Goal: Task Accomplishment & Management: Complete application form

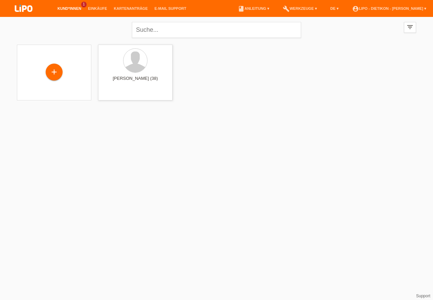
click at [72, 9] on link "Kund*innen" at bounding box center [69, 8] width 30 height 4
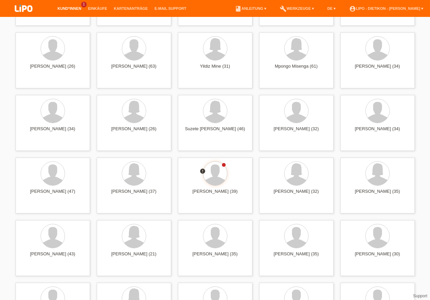
scroll to position [2370, 0]
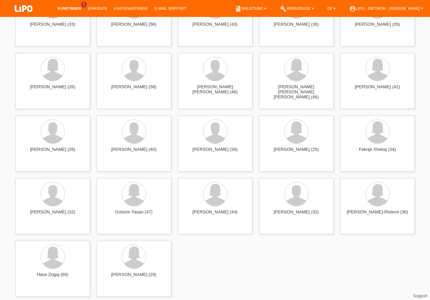
drag, startPoint x: 433, startPoint y: 188, endPoint x: 427, endPoint y: 157, distance: 31.4
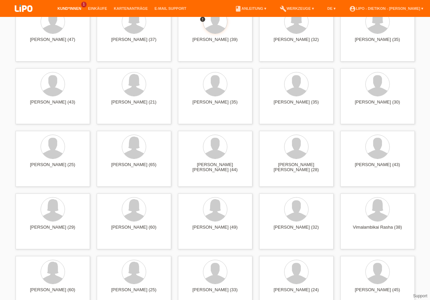
scroll to position [1733, 0]
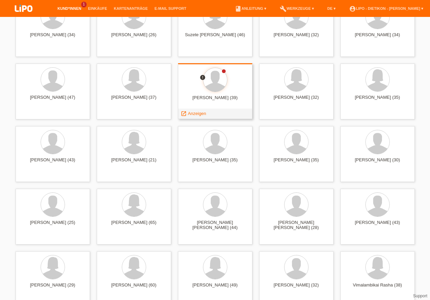
click at [217, 92] on div at bounding box center [215, 80] width 64 height 25
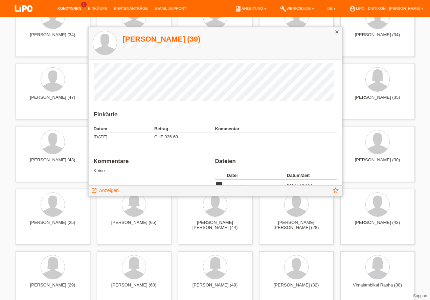
click at [158, 38] on h1 "Bujamin Murtezani (39)" at bounding box center [162, 39] width 78 height 8
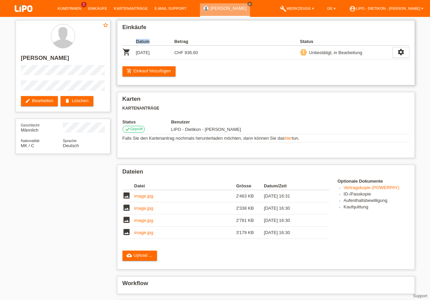
click at [334, 52] on div "Unbestätigt, in Bearbeitung" at bounding box center [334, 52] width 55 height 7
click at [68, 7] on link "Kund*innen" at bounding box center [69, 8] width 30 height 4
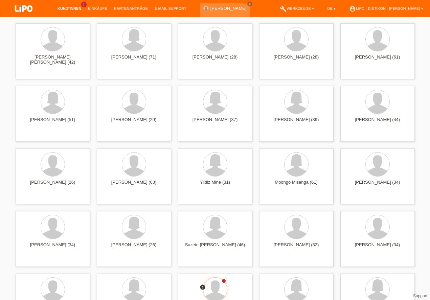
scroll to position [1620, 0]
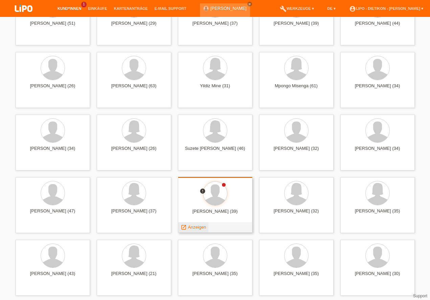
click at [198, 226] on span "Anzeigen" at bounding box center [197, 227] width 18 height 5
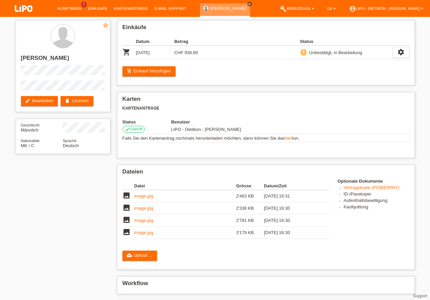
click at [248, 4] on icon "close" at bounding box center [249, 3] width 3 height 3
click at [27, 6] on img at bounding box center [24, 9] width 34 height 18
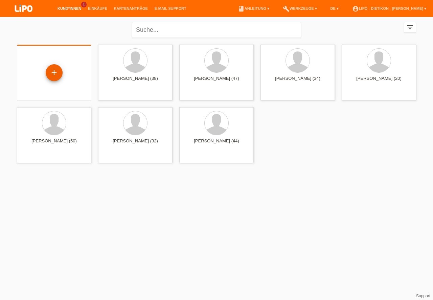
click at [53, 71] on div "+" at bounding box center [54, 73] width 16 height 12
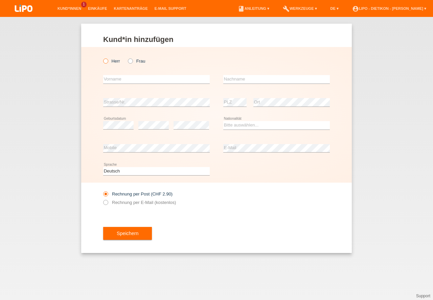
click at [109, 59] on label "Herr" at bounding box center [111, 61] width 17 height 5
click at [108, 59] on input "Herr" at bounding box center [105, 61] width 4 height 4
radio input "true"
click at [124, 82] on input "text" at bounding box center [156, 79] width 107 height 8
type input "A"
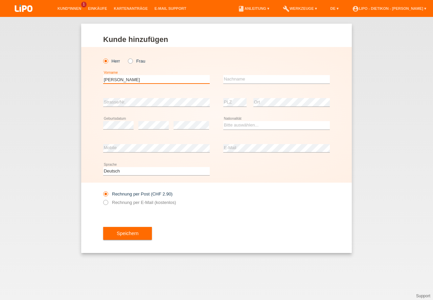
type input "[PERSON_NAME]"
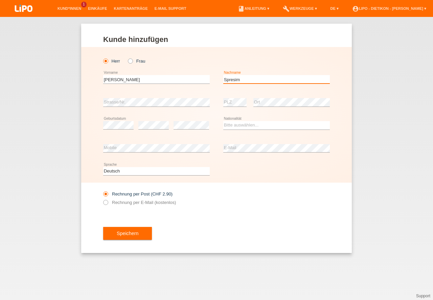
type input "Spresim"
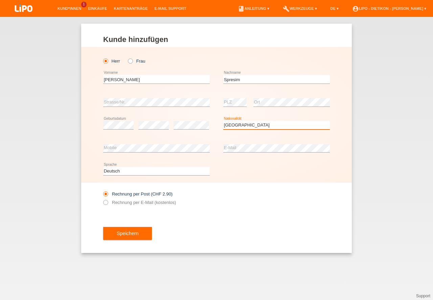
select select "HR"
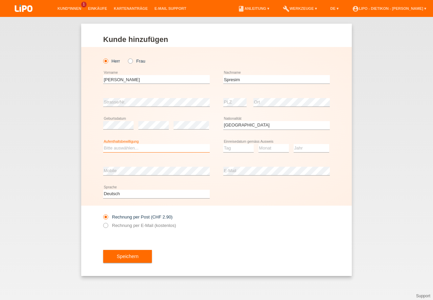
click at [136, 149] on select "Bitte auswählen... C B B - Flüchtlingsstatus Andere" at bounding box center [156, 148] width 107 height 8
select select "B"
click at [0, 0] on option "B" at bounding box center [0, 0] width 0 height 0
click at [237, 149] on select "Tag 01 02 03 04 05 06 07 08 09 10 11" at bounding box center [238, 148] width 30 height 8
select select "31"
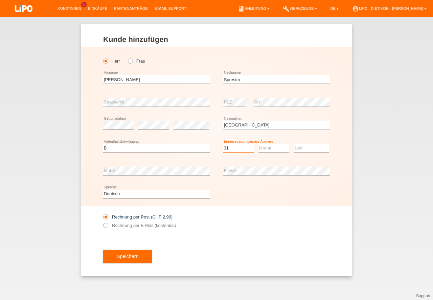
click at [0, 0] on option "31" at bounding box center [0, 0] width 0 height 0
click at [271, 151] on select "Monat 01 02 03 04 05 06 07 08 09 10 11" at bounding box center [273, 148] width 30 height 8
select select "05"
click at [0, 0] on option "05" at bounding box center [0, 0] width 0 height 0
click at [303, 150] on select "Jahr 2025 2024 2023 2022 2021 2020 2019 2018 2017 2016 2015 2014 2013 2012 2011…" at bounding box center [312, 148] width 36 height 8
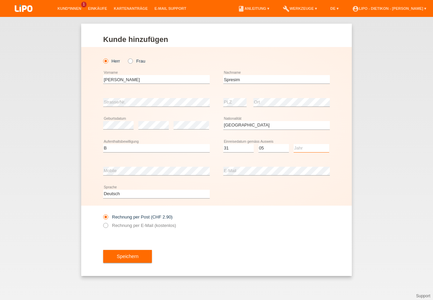
select select "1996"
click at [0, 0] on option "1996" at bounding box center [0, 0] width 0 height 0
click at [132, 249] on div "Speichern" at bounding box center [216, 256] width 227 height 39
click at [132, 255] on button "Speichern" at bounding box center [127, 256] width 49 height 13
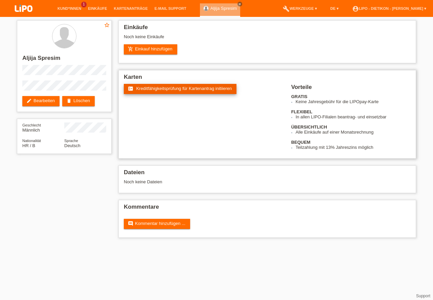
click at [210, 86] on link "fact_check Kreditfähigkeitsprüfung für Kartenantrag initiieren" at bounding box center [180, 89] width 113 height 10
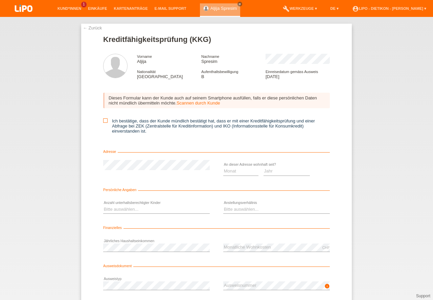
click at [105, 122] on icon at bounding box center [105, 120] width 4 height 4
click at [105, 122] on input "Ich bestätige, dass der Kunde mündlich bestätigt hat, dass er mit einer Kreditf…" at bounding box center [105, 120] width 4 height 4
checkbox input "true"
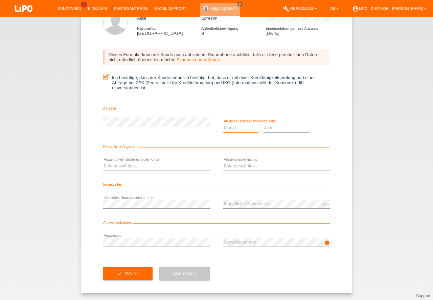
click at [244, 128] on select "Monat 01 02 03 04 05 06 07 08 09 10" at bounding box center [240, 128] width 35 height 8
select select "05"
click at [0, 0] on option "05" at bounding box center [0, 0] width 0 height 0
click at [288, 125] on select "Jahr 2025 2024 2023 2022 2021 2020 2019 2018 2017 2016 2015 2014 2013 2012 2011…" at bounding box center [287, 128] width 47 height 8
select select "2023"
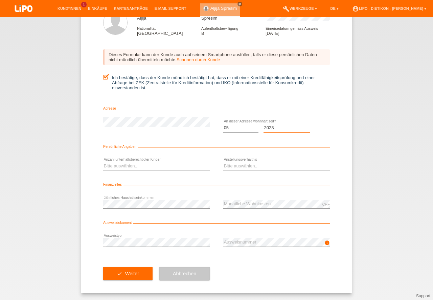
click at [0, 0] on option "2023" at bounding box center [0, 0] width 0 height 0
click at [139, 165] on select "Bitte auswählen... 0 1 2 3 4 5 6 7 8 9" at bounding box center [156, 166] width 107 height 8
select select "0"
click at [0, 0] on option "0" at bounding box center [0, 0] width 0 height 0
click at [248, 164] on select "Bitte auswählen... Unbefristet Befristet Lehrling/Student Pensioniert Nicht arb…" at bounding box center [276, 166] width 107 height 8
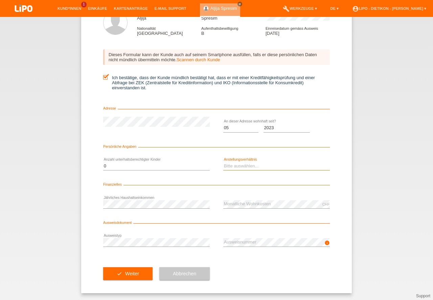
select select "UNLIMITED"
click at [0, 0] on option "Unbefristet" at bounding box center [0, 0] width 0 height 0
click at [133, 275] on button "check Weiter" at bounding box center [127, 273] width 49 height 13
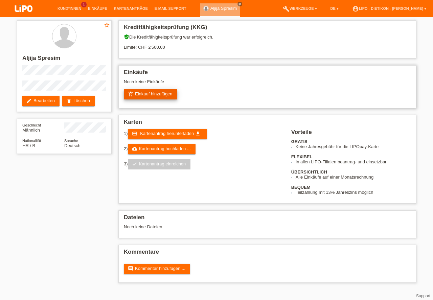
click at [154, 90] on link "add_shopping_cart Einkauf hinzufügen" at bounding box center [150, 94] width 53 height 10
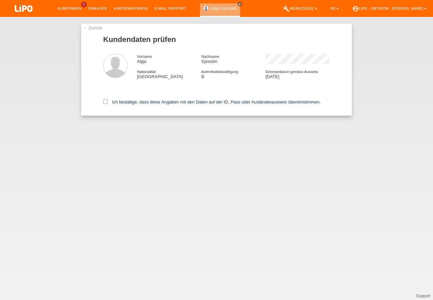
click at [145, 105] on div "Ich bestätige, dass diese Angaben mit den Daten auf der ID, Pass oder Ausländer…" at bounding box center [216, 101] width 227 height 30
click at [134, 98] on div "Ich bestätige, dass diese Angaben mit den Daten auf der ID, Pass oder Ausländer…" at bounding box center [216, 101] width 227 height 30
click at [134, 104] on label "Ich bestätige, dass diese Angaben mit den Daten auf der ID, Pass oder Ausländer…" at bounding box center [212, 101] width 218 height 5
click at [108, 104] on input "Ich bestätige, dass diese Angaben mit den Daten auf der ID, Pass oder Ausländer…" at bounding box center [105, 101] width 4 height 4
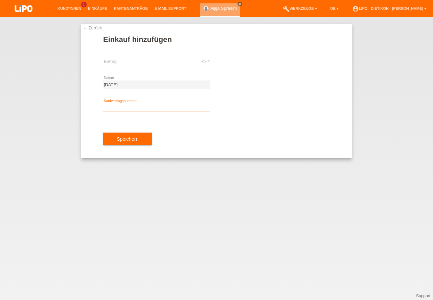
click at [148, 110] on input "text" at bounding box center [156, 108] width 107 height 8
type input "XB1PWS"
click at [166, 64] on input "text" at bounding box center [156, 62] width 107 height 8
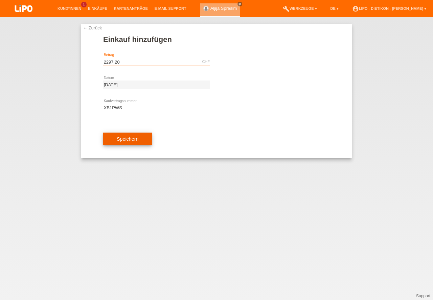
type input "2297.20"
click at [137, 141] on button "Speichern" at bounding box center [127, 139] width 49 height 13
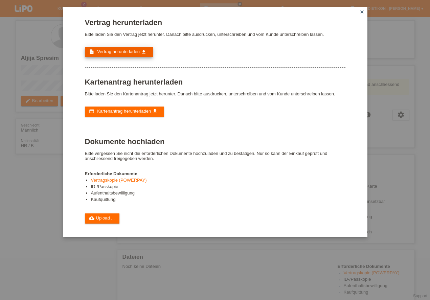
click at [133, 53] on span "Vertrag herunterladen" at bounding box center [118, 51] width 43 height 5
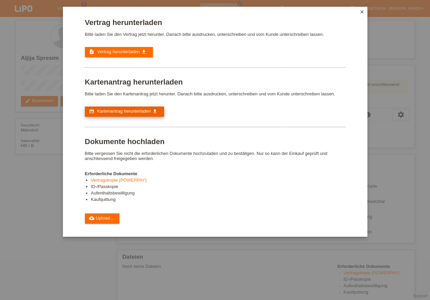
click at [131, 112] on span "Kartenantrag herunterladen" at bounding box center [124, 111] width 54 height 5
click at [115, 219] on link "cloud_upload Upload ..." at bounding box center [102, 218] width 35 height 10
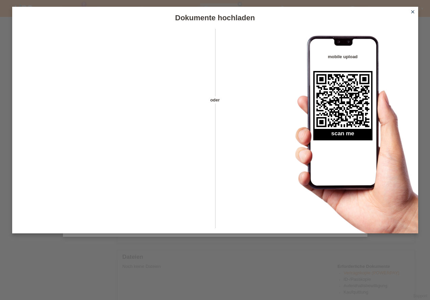
click at [413, 13] on icon "close" at bounding box center [412, 11] width 5 height 5
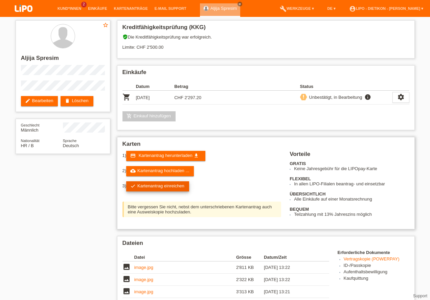
click at [176, 188] on link "check Kartenantrag einreichen" at bounding box center [157, 186] width 63 height 10
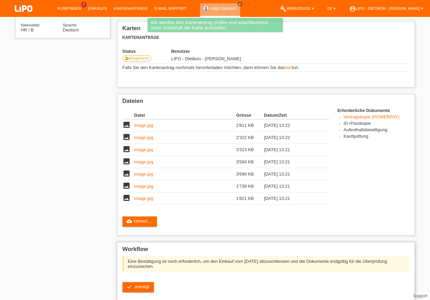
scroll to position [170, 0]
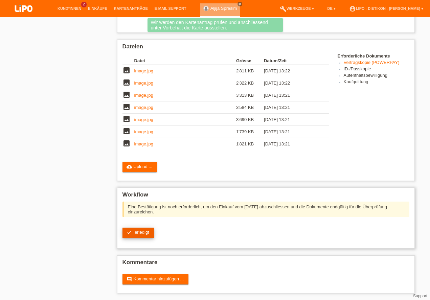
click at [143, 231] on span "erledigt" at bounding box center [142, 232] width 15 height 5
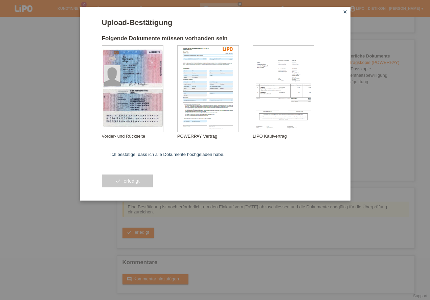
click at [109, 153] on label "Ich bestätige, dass ich alle Dokumente hochgeladen habe." at bounding box center [163, 154] width 123 height 5
click at [106, 153] on input "Ich bestätige, dass ich alle Dokumente hochgeladen habe." at bounding box center [104, 154] width 4 height 4
checkbox input "true"
click at [121, 179] on button "check erledigt" at bounding box center [127, 181] width 51 height 13
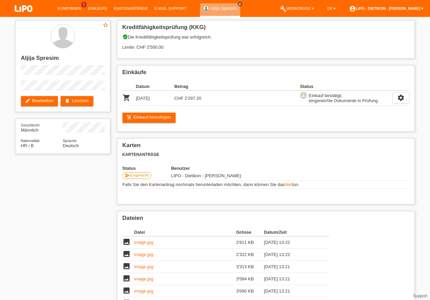
click at [412, 8] on link "account_circle LIPO - Dietikon - [PERSON_NAME] ▾" at bounding box center [386, 8] width 81 height 4
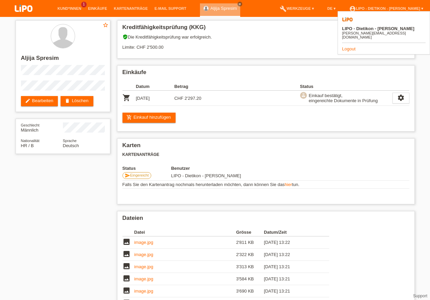
click at [346, 46] on link "Logout" at bounding box center [349, 48] width 14 height 5
